Goal: Browse casually: Explore the website without a specific task or goal

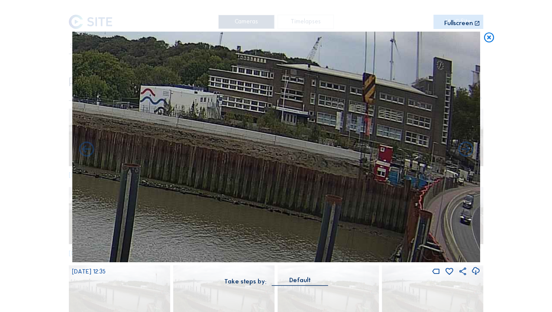
click at [487, 39] on icon at bounding box center [489, 38] width 12 height 12
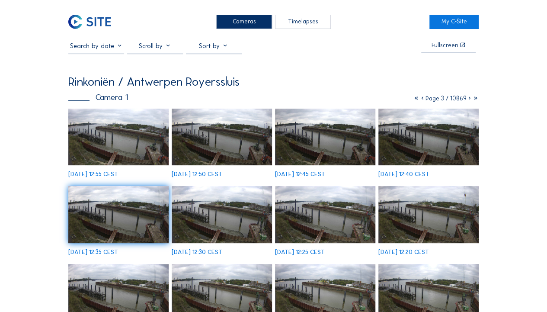
click at [414, 100] on icon at bounding box center [417, 98] width 6 height 7
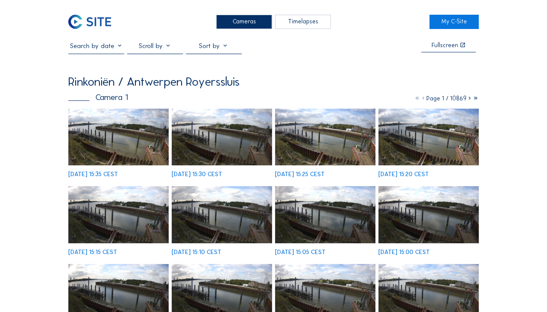
click at [149, 137] on img at bounding box center [118, 137] width 100 height 57
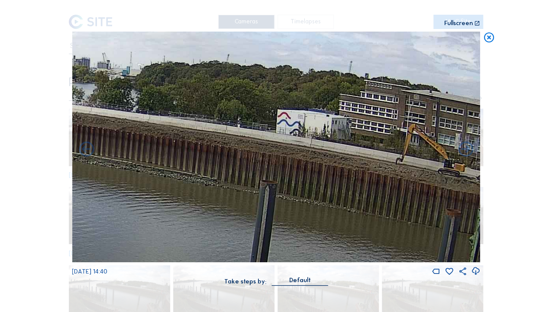
drag, startPoint x: 322, startPoint y: 122, endPoint x: 135, endPoint y: 112, distance: 187.7
click at [135, 112] on img at bounding box center [276, 147] width 408 height 231
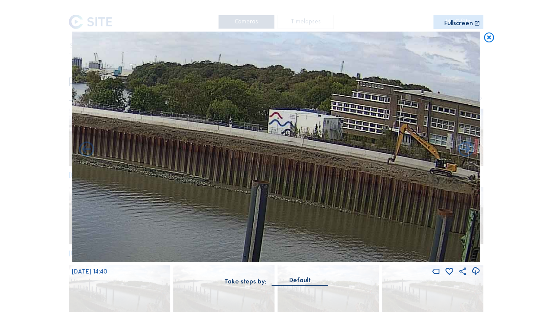
drag, startPoint x: 276, startPoint y: 132, endPoint x: 249, endPoint y: 130, distance: 26.5
click at [259, 130] on img at bounding box center [276, 147] width 408 height 231
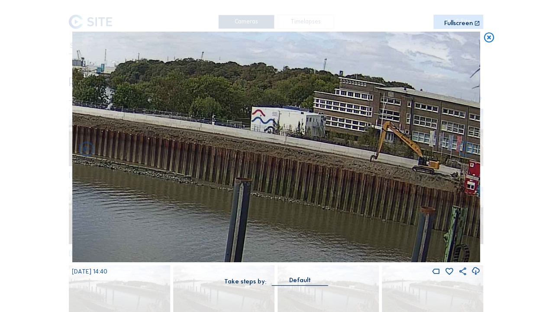
click at [249, 130] on img at bounding box center [276, 147] width 408 height 231
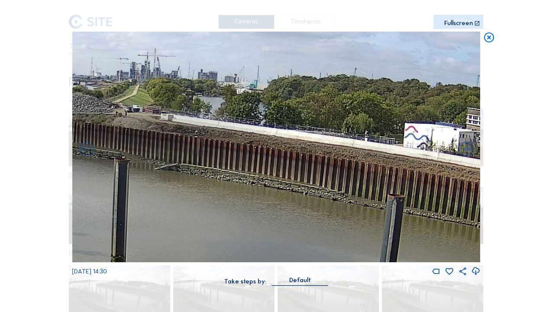
drag, startPoint x: 306, startPoint y: 140, endPoint x: 397, endPoint y: 145, distance: 91.9
click at [402, 146] on img at bounding box center [276, 147] width 408 height 231
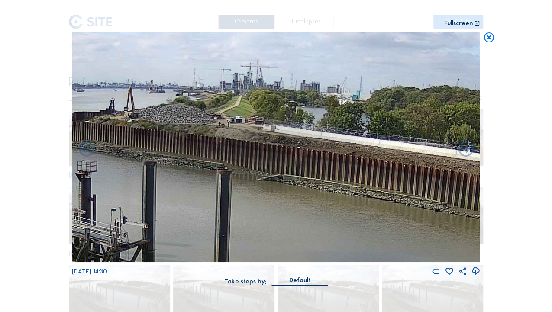
drag, startPoint x: 225, startPoint y: 138, endPoint x: 326, endPoint y: 149, distance: 102.3
click at [326, 149] on img at bounding box center [276, 147] width 408 height 231
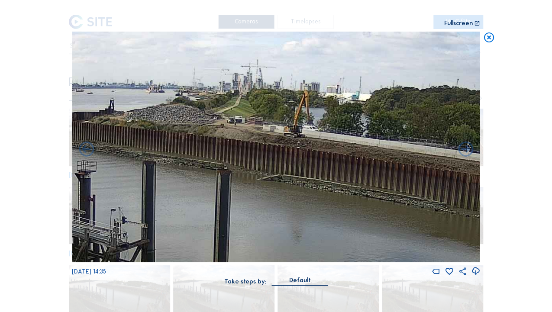
click at [325, 145] on img at bounding box center [276, 147] width 408 height 231
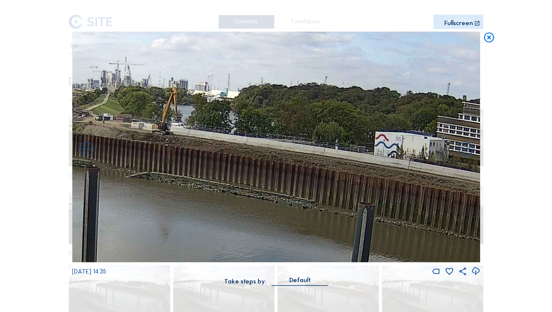
drag, startPoint x: 350, startPoint y: 156, endPoint x: 218, endPoint y: 154, distance: 131.6
click at [218, 154] on img at bounding box center [276, 147] width 408 height 231
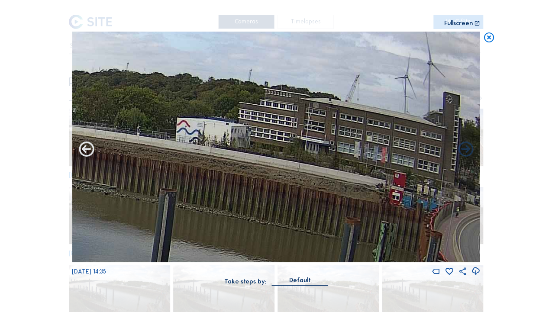
drag, startPoint x: 285, startPoint y: 167, endPoint x: 78, endPoint y: 152, distance: 207.8
click at [77, 152] on div "[DATE] 14:35" at bounding box center [276, 154] width 408 height 245
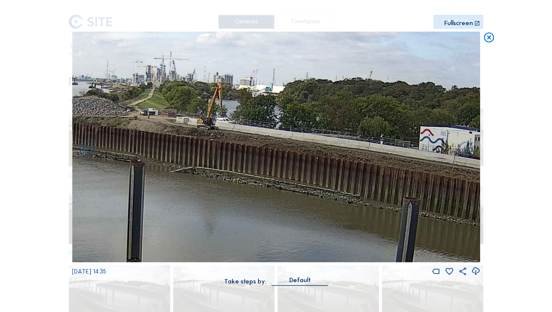
drag, startPoint x: 262, startPoint y: 167, endPoint x: 354, endPoint y: 169, distance: 92.2
click at [406, 176] on img at bounding box center [276, 147] width 408 height 231
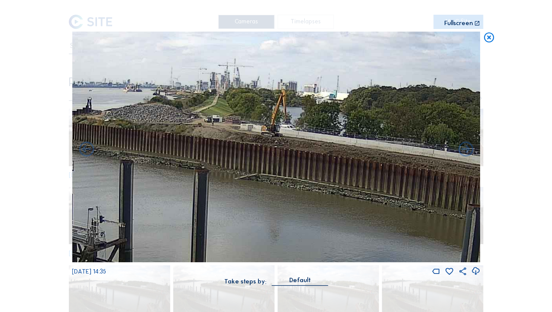
drag, startPoint x: 213, startPoint y: 157, endPoint x: 272, endPoint y: 161, distance: 58.6
click at [272, 163] on img at bounding box center [276, 147] width 408 height 231
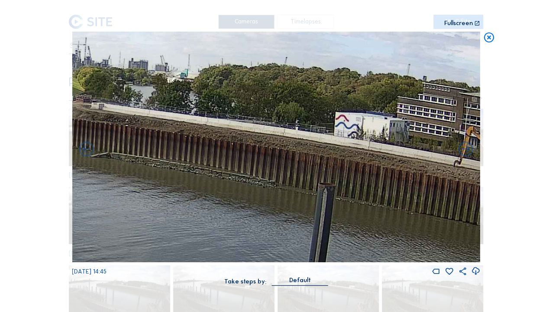
drag, startPoint x: 257, startPoint y: 151, endPoint x: 146, endPoint y: 135, distance: 111.6
click at [146, 135] on img at bounding box center [276, 147] width 408 height 231
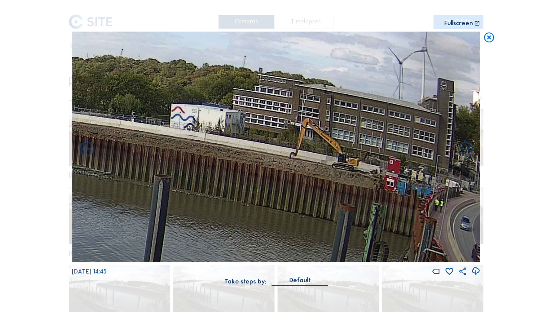
drag, startPoint x: 269, startPoint y: 157, endPoint x: 134, endPoint y: 154, distance: 135.5
click at [134, 154] on img at bounding box center [276, 147] width 408 height 231
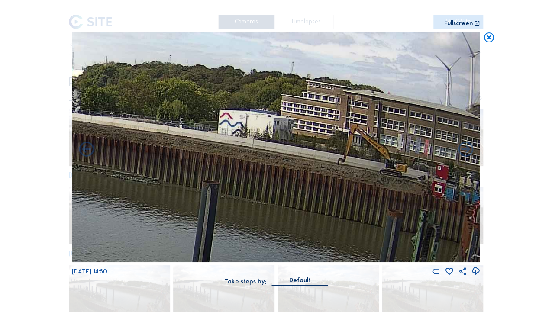
drag, startPoint x: 303, startPoint y: 171, endPoint x: 426, endPoint y: 188, distance: 123.7
click at [426, 188] on img at bounding box center [276, 147] width 408 height 231
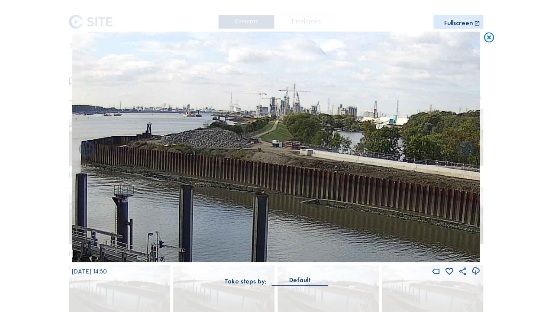
drag, startPoint x: 237, startPoint y: 162, endPoint x: 388, endPoint y: 178, distance: 151.9
click at [436, 191] on img at bounding box center [276, 147] width 408 height 231
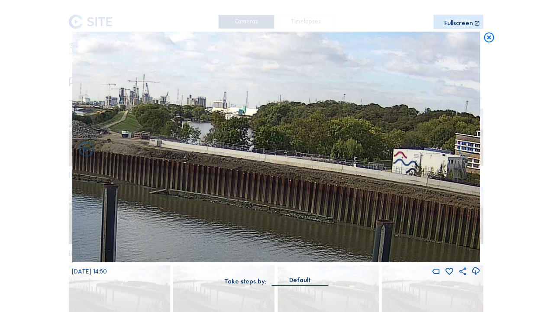
drag, startPoint x: 339, startPoint y: 171, endPoint x: 191, endPoint y: 163, distance: 148.2
click at [191, 163] on img at bounding box center [276, 147] width 408 height 231
drag, startPoint x: 353, startPoint y: 182, endPoint x: 162, endPoint y: 150, distance: 193.5
click at [162, 149] on img at bounding box center [276, 147] width 408 height 231
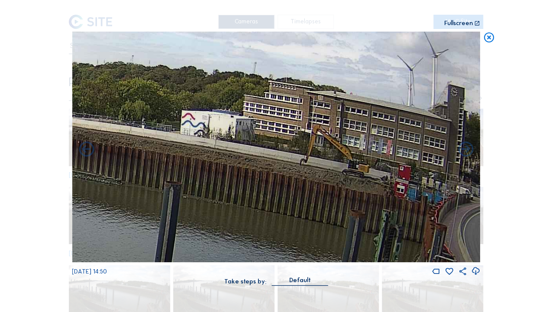
drag, startPoint x: 227, startPoint y: 160, endPoint x: 129, endPoint y: 145, distance: 98.9
click at [128, 146] on img at bounding box center [276, 147] width 408 height 231
